Goal: Transaction & Acquisition: Download file/media

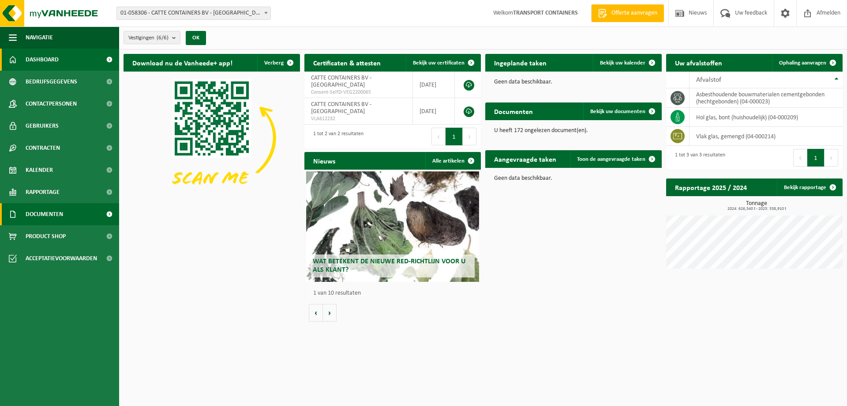
click at [34, 214] on span "Documenten" at bounding box center [45, 214] width 38 height 22
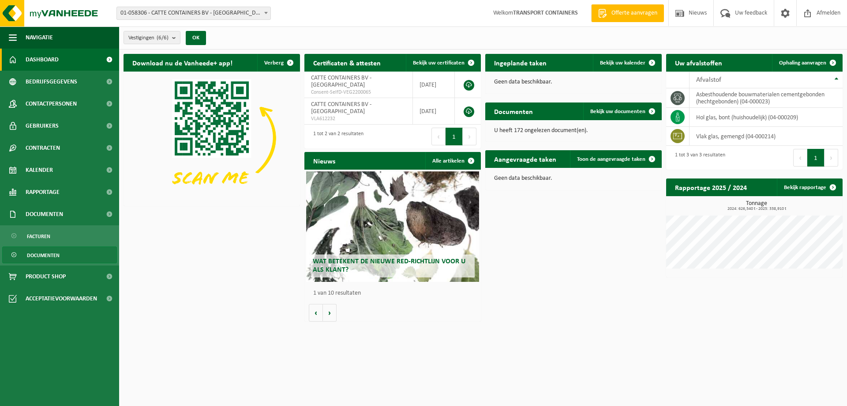
click at [53, 253] on span "Documenten" at bounding box center [43, 255] width 33 height 17
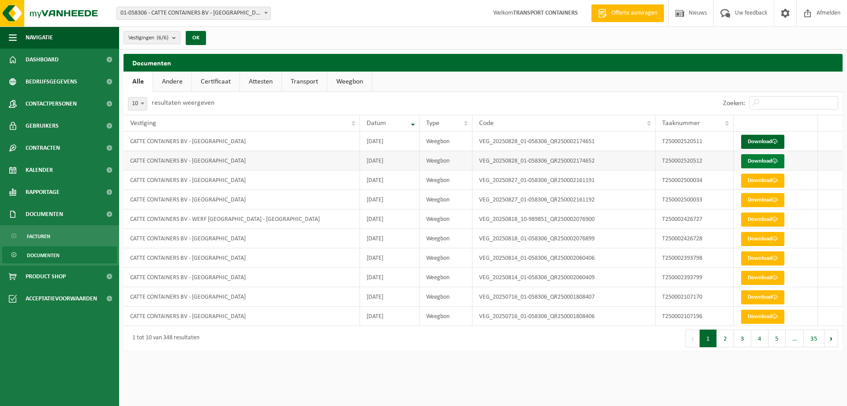
click at [763, 162] on link "Download" at bounding box center [762, 161] width 43 height 14
click at [760, 144] on link "Download" at bounding box center [762, 142] width 43 height 14
click at [755, 240] on link "Download" at bounding box center [762, 239] width 43 height 14
click at [768, 221] on link "Download" at bounding box center [762, 219] width 43 height 14
